Goal: Information Seeking & Learning: Learn about a topic

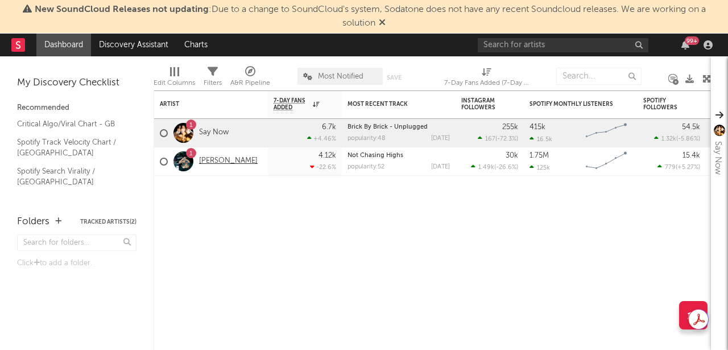
click at [210, 161] on link "[PERSON_NAME]" at bounding box center [228, 161] width 59 height 10
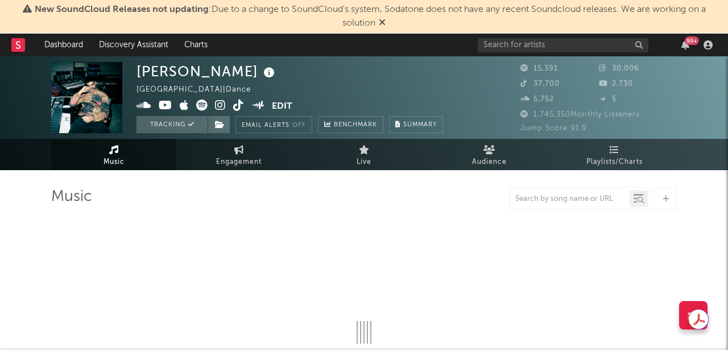
select select "6m"
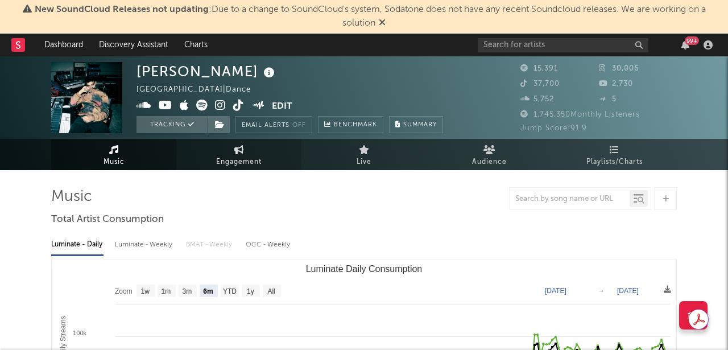
click at [240, 158] on span "Engagement" at bounding box center [238, 162] width 45 height 14
select select "1w"
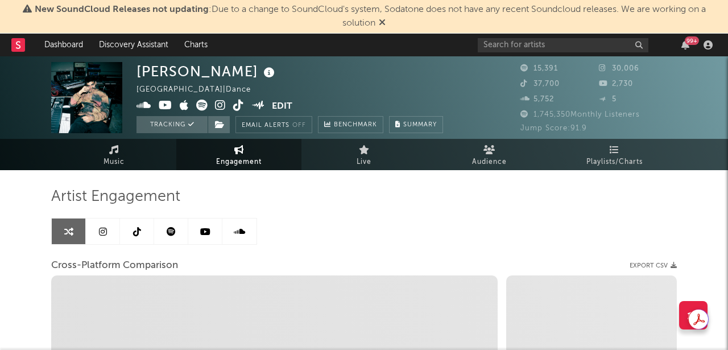
click at [98, 225] on link at bounding box center [103, 231] width 34 height 26
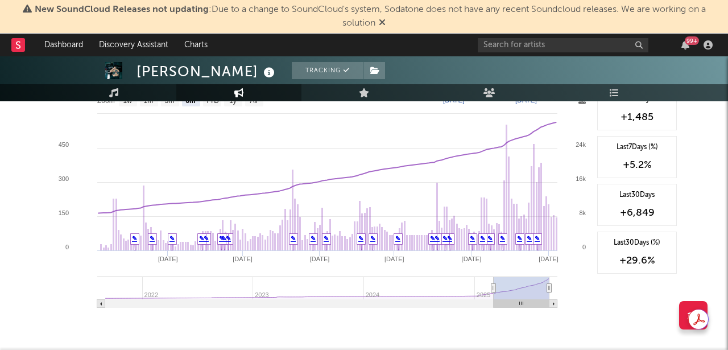
scroll to position [1150, 0]
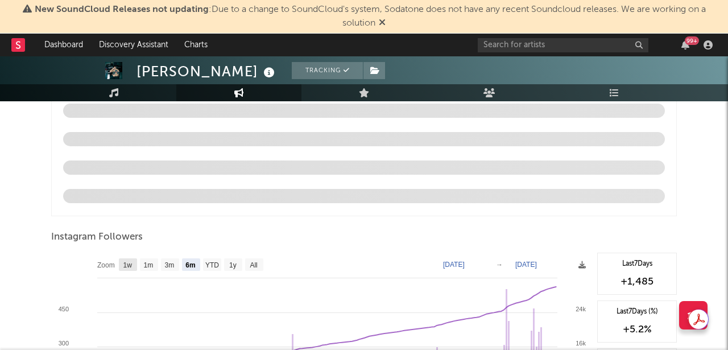
click at [128, 261] on text "1w" at bounding box center [127, 265] width 9 height 8
select select "1w"
type input "[DATE]"
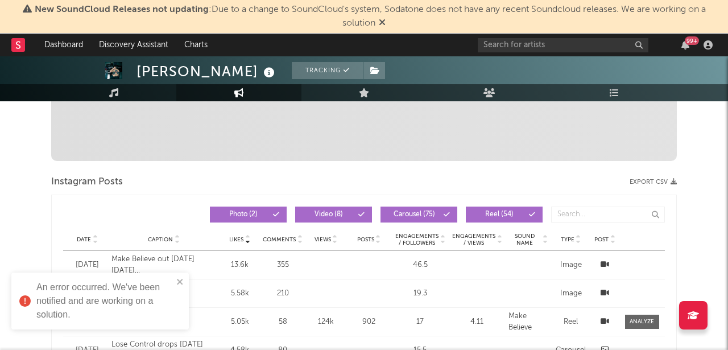
scroll to position [0, 0]
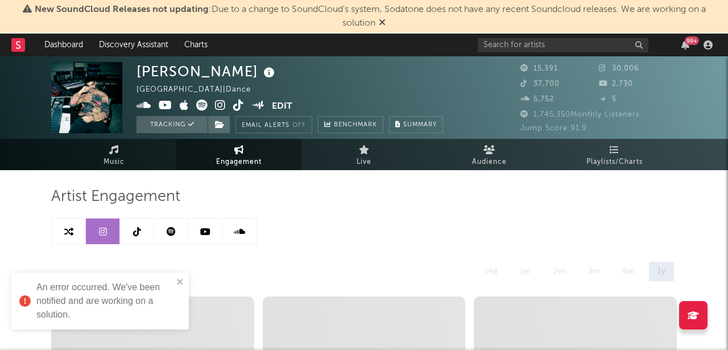
click at [137, 232] on icon at bounding box center [137, 231] width 8 height 9
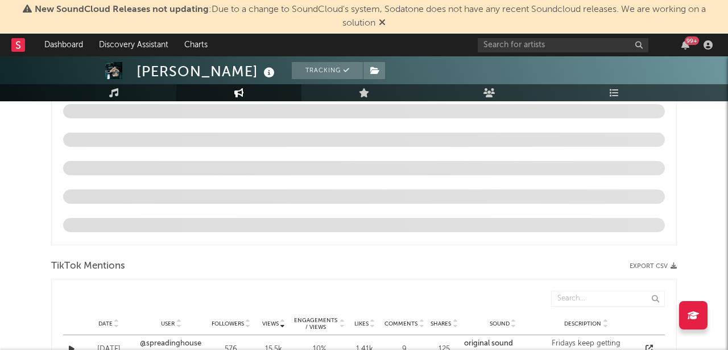
select select "6m"
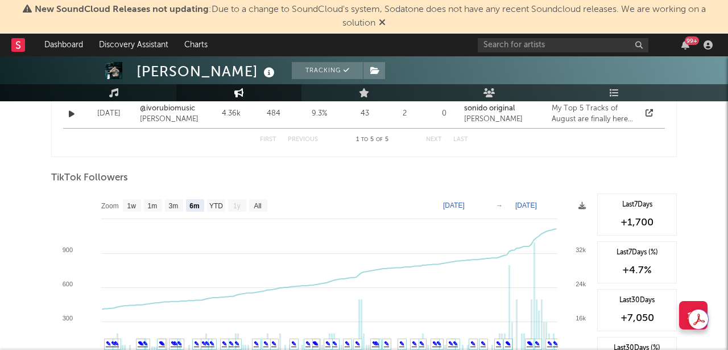
scroll to position [1036, 0]
click at [132, 205] on text "1w" at bounding box center [131, 205] width 9 height 8
select select "1w"
type input "[DATE]"
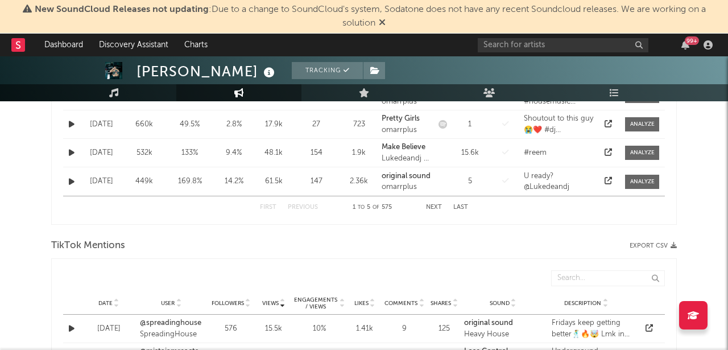
scroll to position [0, 0]
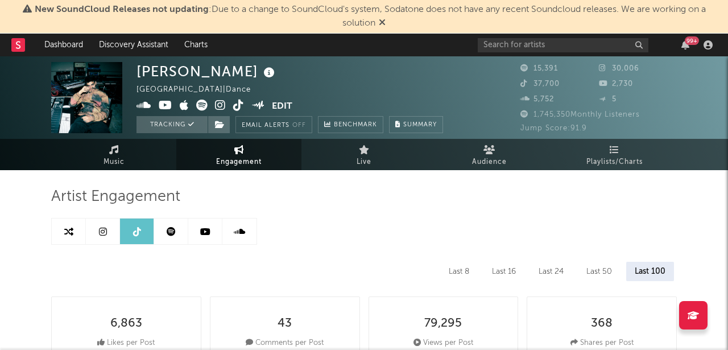
click at [205, 230] on icon at bounding box center [205, 231] width 10 height 9
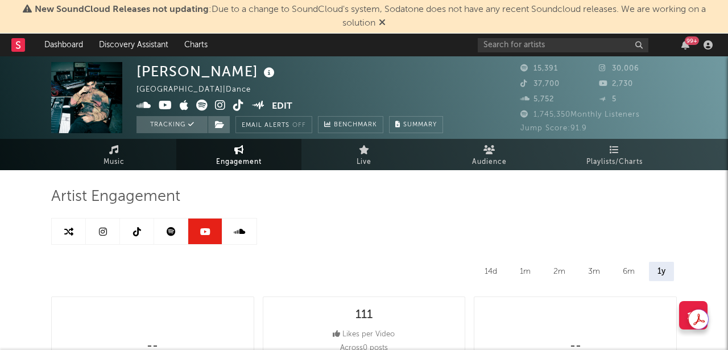
select select "6m"
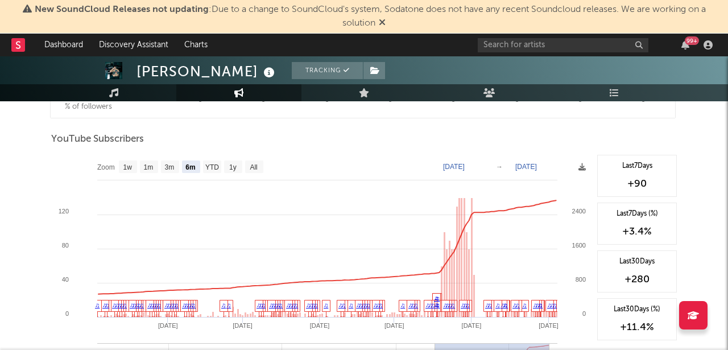
scroll to position [920, 0]
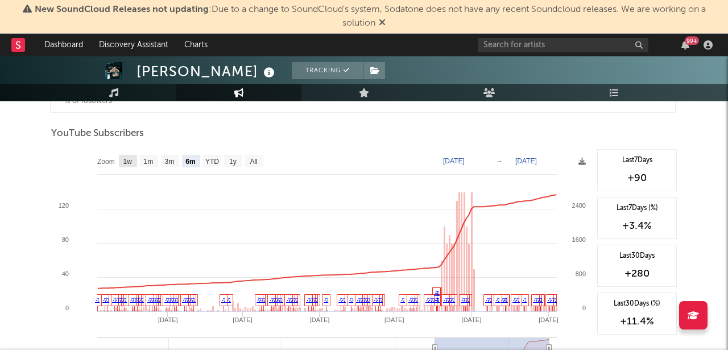
click at [126, 160] on text "1w" at bounding box center [127, 161] width 9 height 8
select select "1w"
type input "[DATE]"
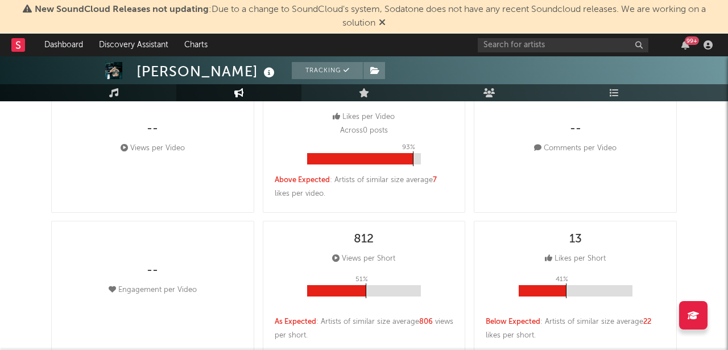
scroll to position [0, 0]
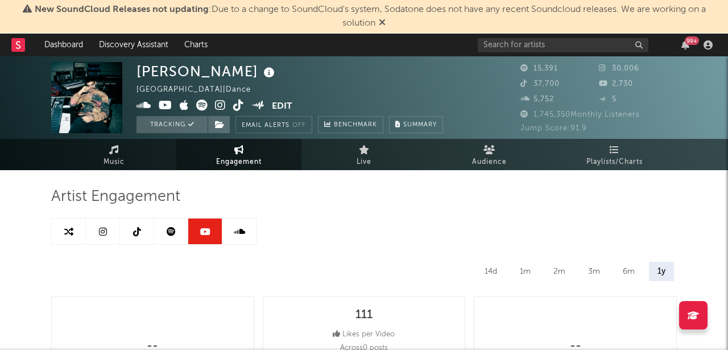
click at [166, 223] on link at bounding box center [171, 231] width 34 height 26
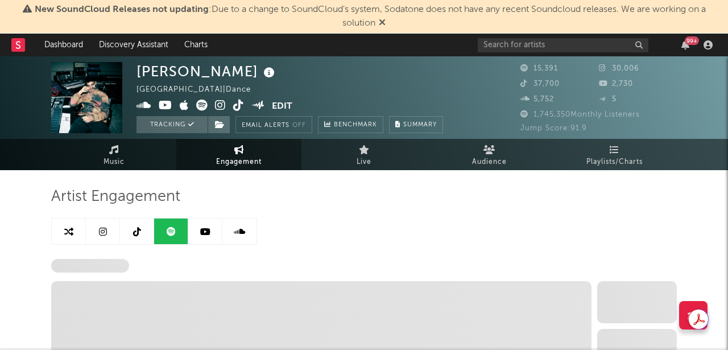
select select "6m"
select select "1w"
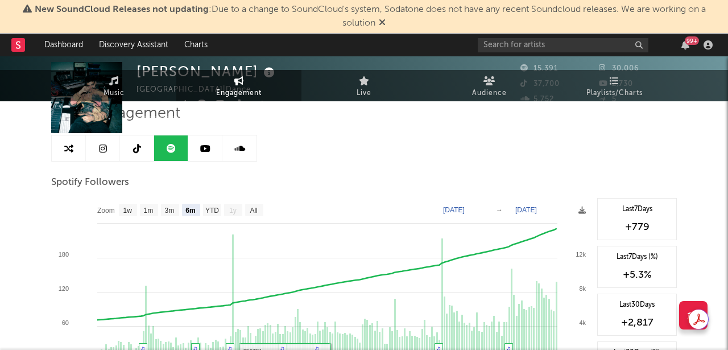
scroll to position [111, 0]
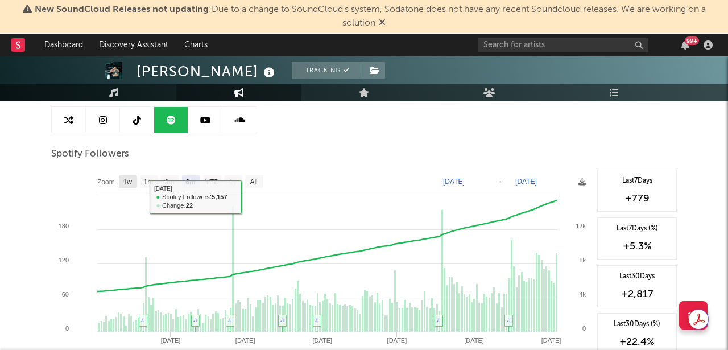
drag, startPoint x: 124, startPoint y: 185, endPoint x: 323, endPoint y: 196, distance: 199.2
click at [126, 185] on rect at bounding box center [128, 181] width 18 height 13
select select "1w"
type input "[DATE]"
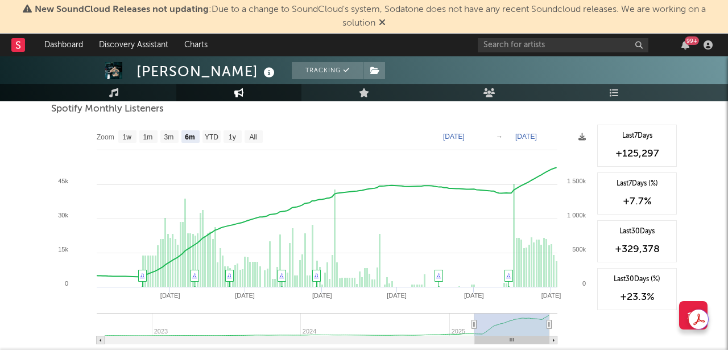
scroll to position [421, 0]
click at [130, 136] on text "1w" at bounding box center [127, 136] width 9 height 8
select select "1w"
type input "[DATE]"
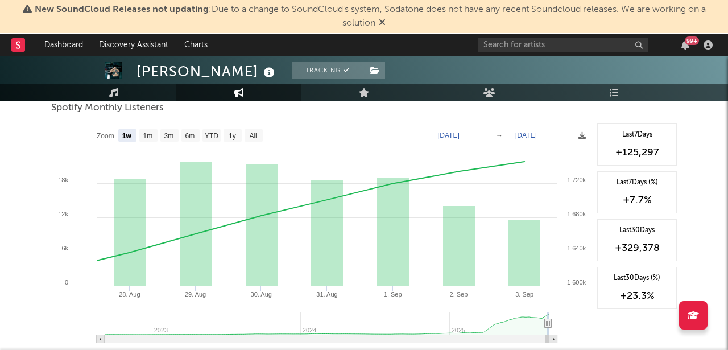
scroll to position [0, 0]
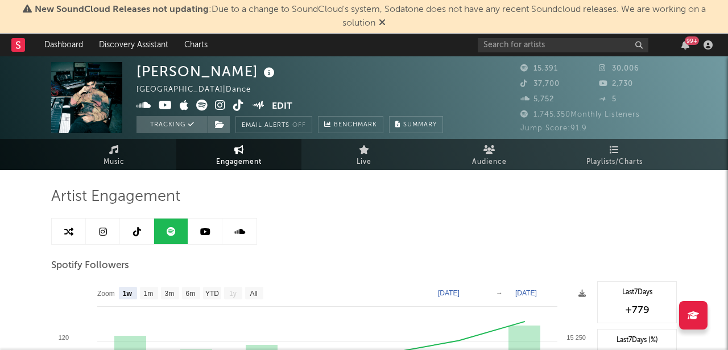
click at [238, 234] on icon at bounding box center [239, 231] width 11 height 9
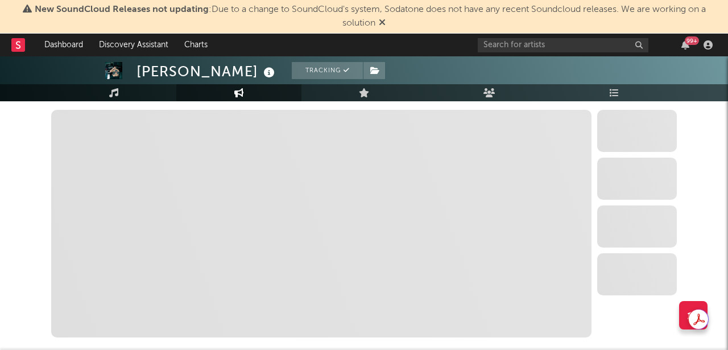
select select "6m"
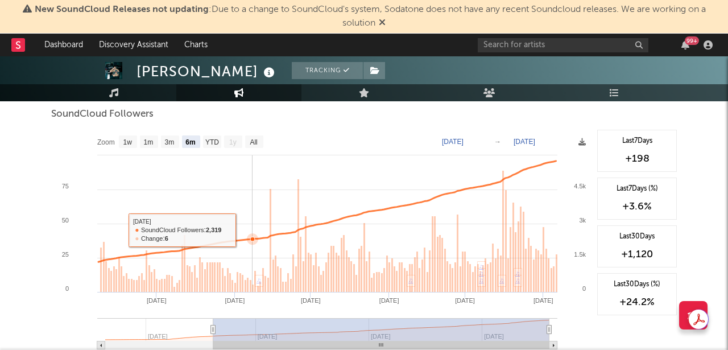
scroll to position [689, 0]
